Goal: Task Accomplishment & Management: Manage account settings

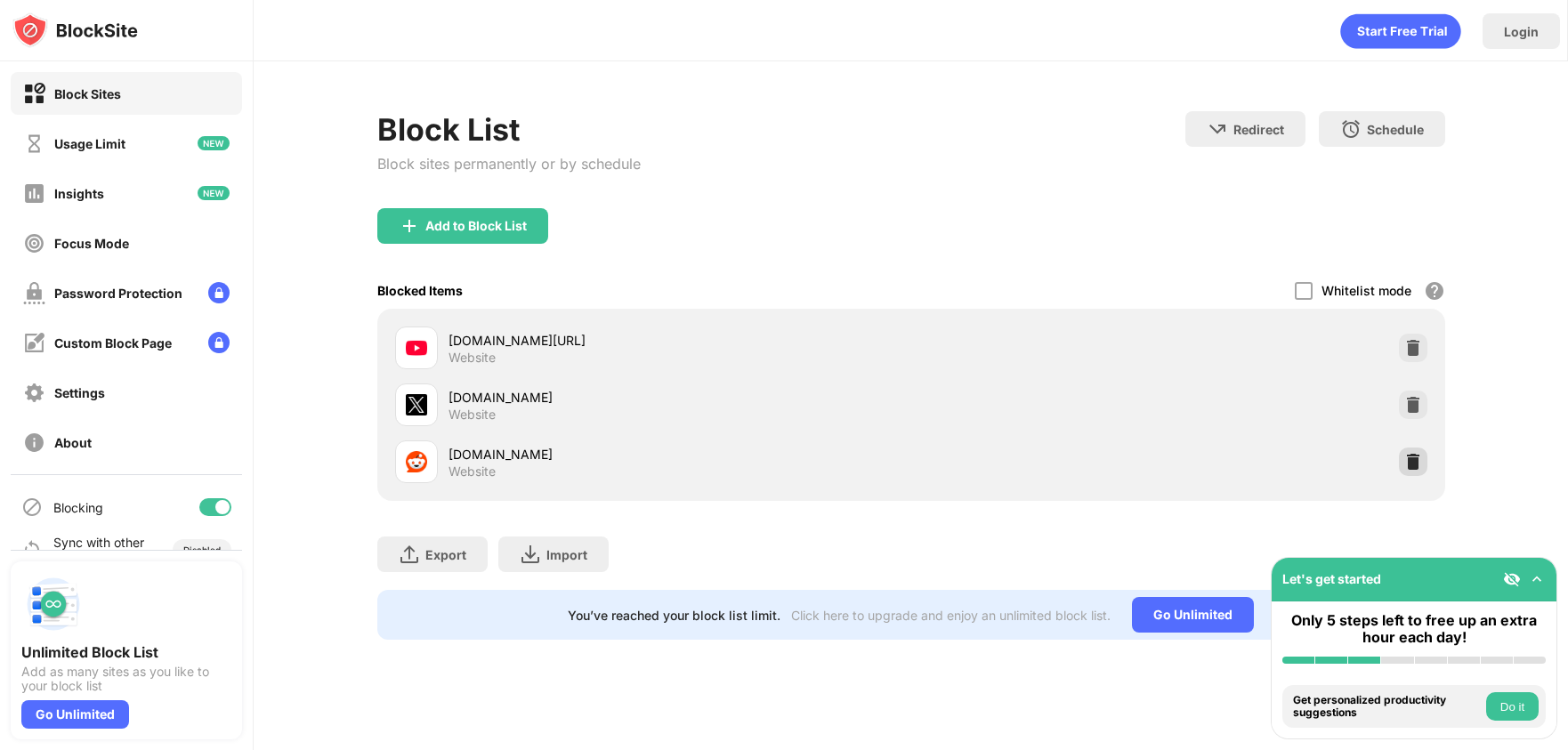
click at [1416, 457] on img at bounding box center [1412, 462] width 18 height 18
click at [1401, 472] on div at bounding box center [1413, 462] width 28 height 28
